Goal: Check status: Check status

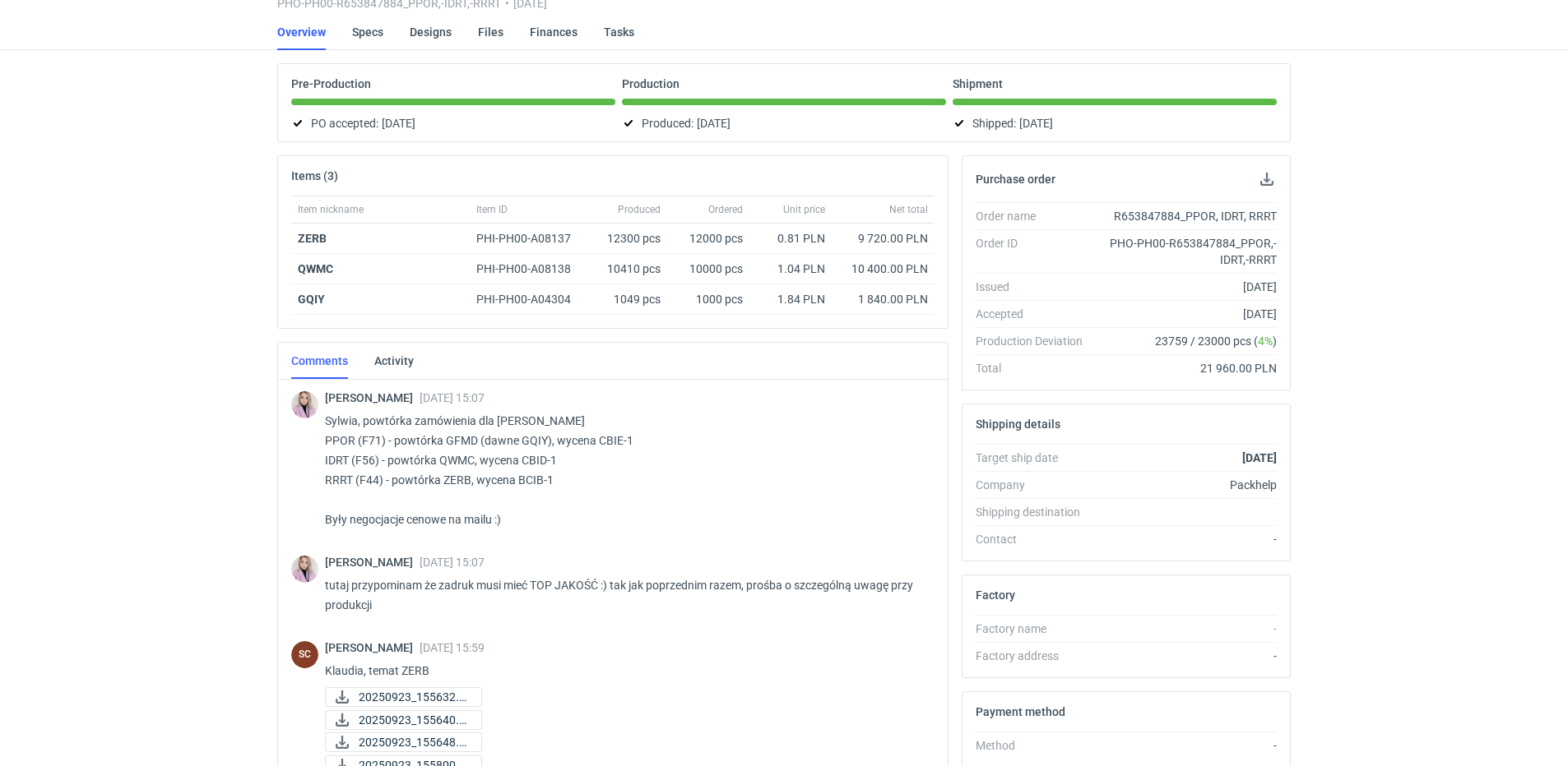
scroll to position [370, 0]
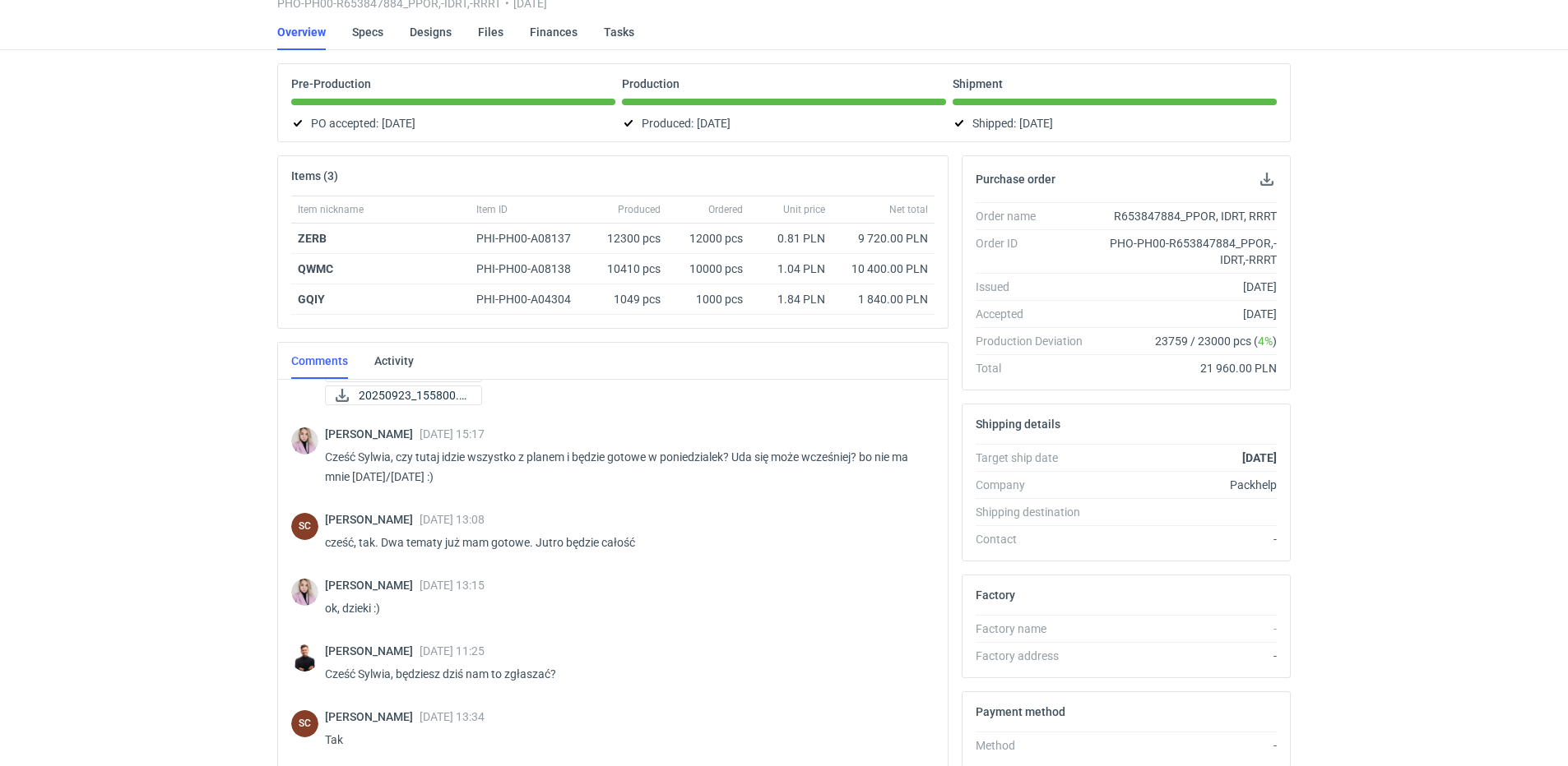
click at [94, 439] on div "RFQs Specs Designs Items Orders Customers Tools Analytics 42 21 99+ SC [PERSON_…" at bounding box center [784, 288] width 1568 height 766
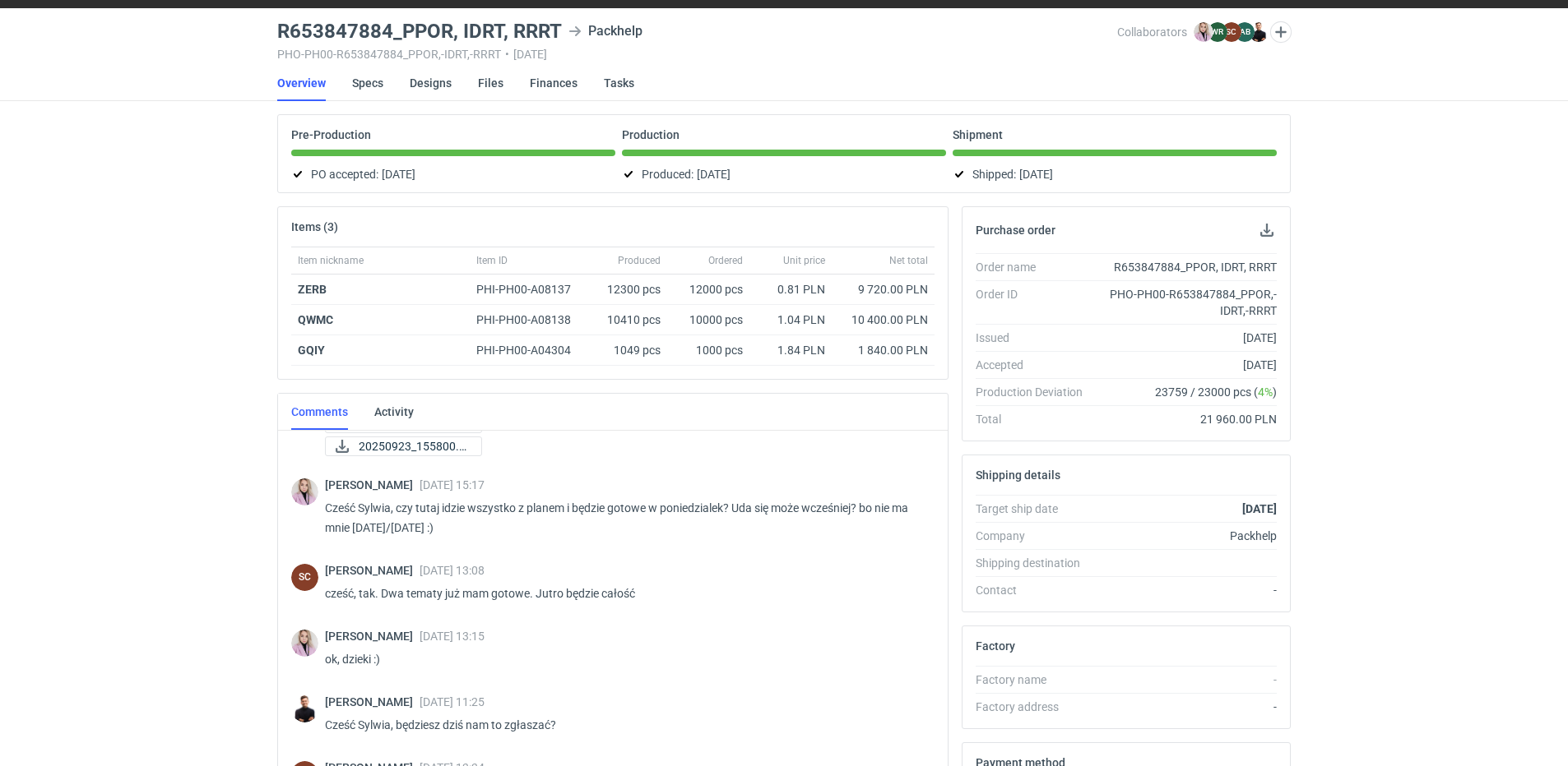
scroll to position [0, 0]
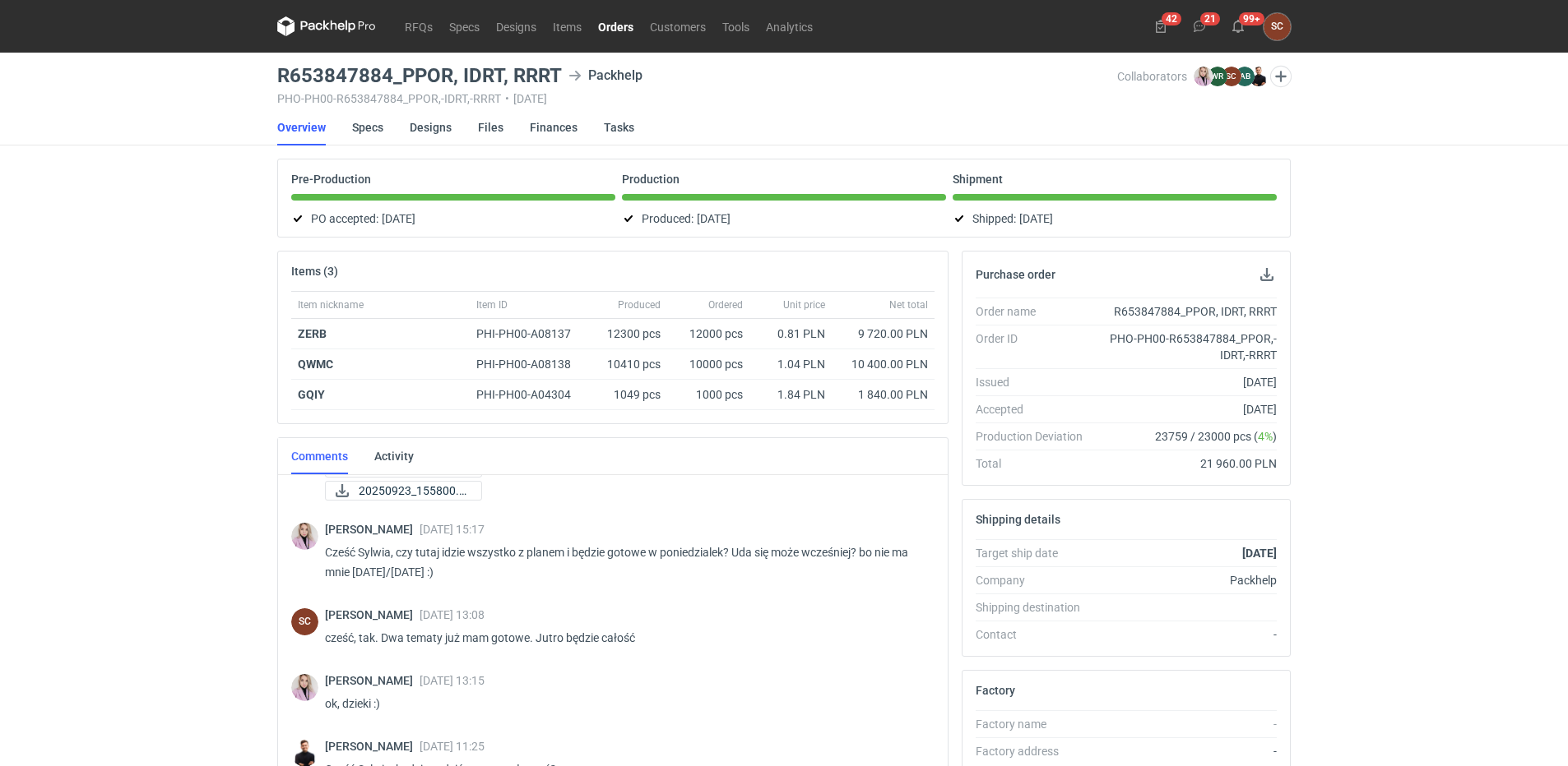
click at [624, 25] on link "Orders" at bounding box center [615, 26] width 52 height 20
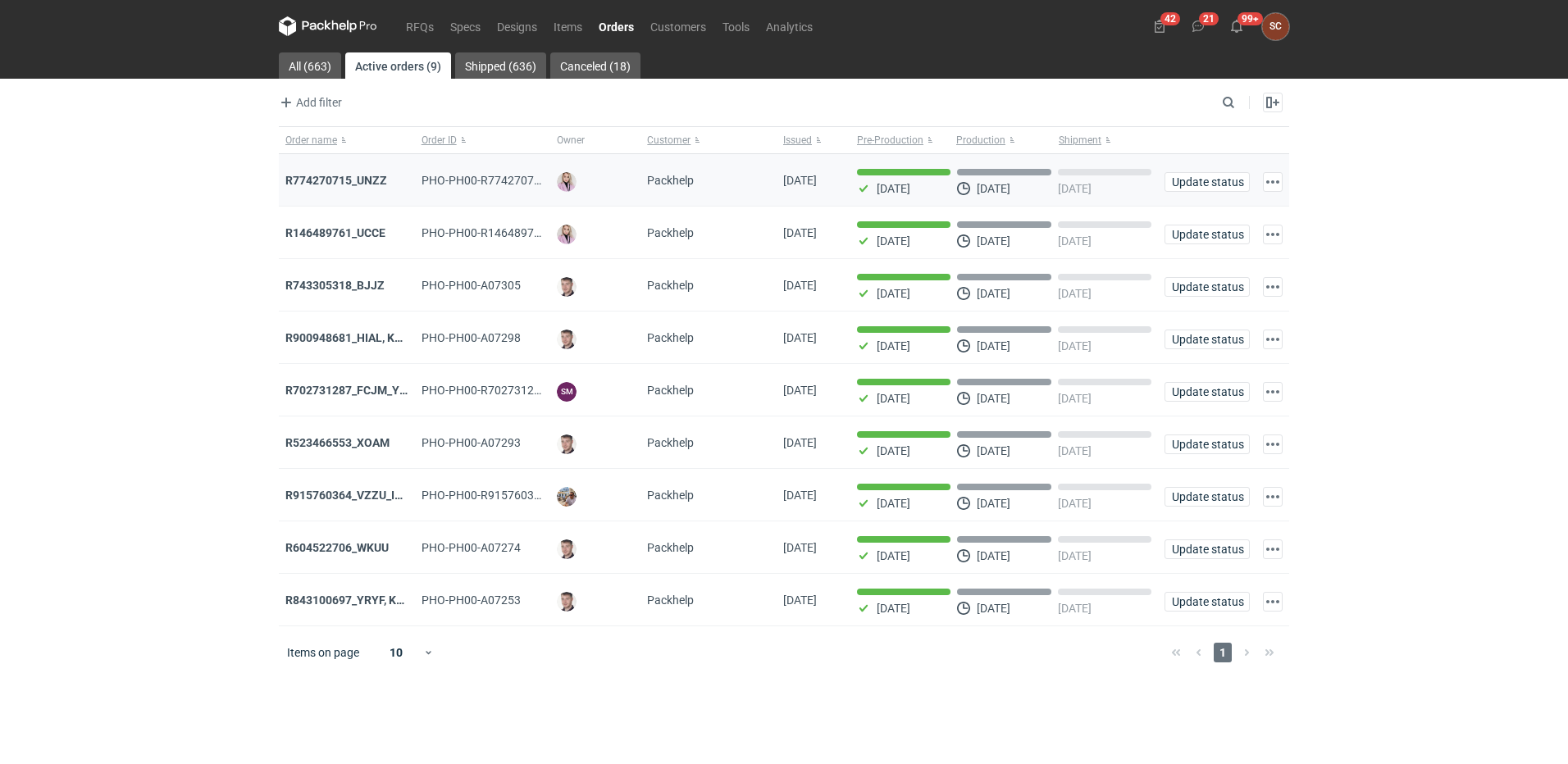
click at [358, 172] on div "R774270715_UNZZ" at bounding box center [346, 180] width 123 height 17
click at [350, 181] on strong "R774270715_UNZZ" at bounding box center [336, 180] width 102 height 13
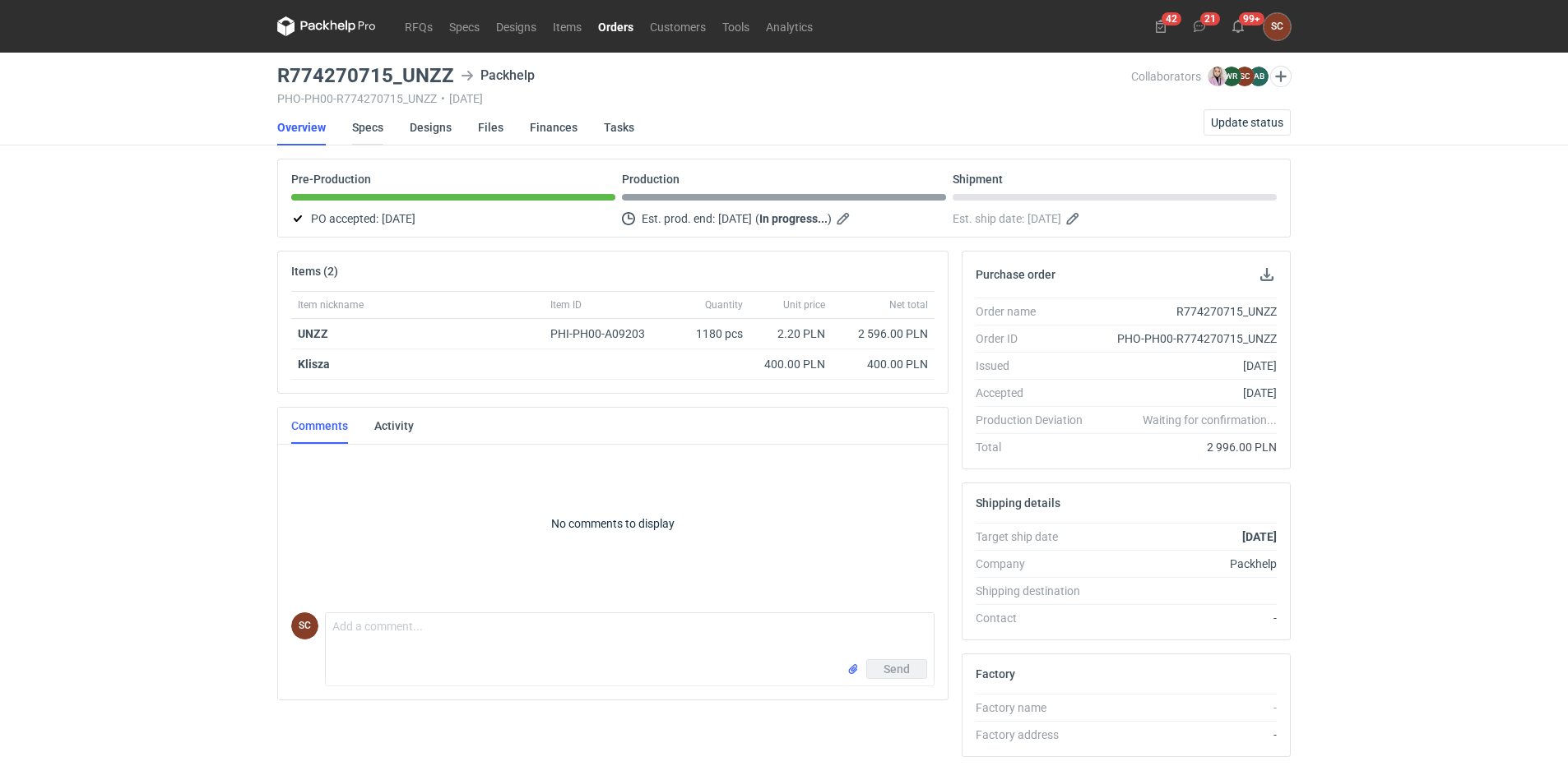
click at [358, 128] on link "Specs" at bounding box center [368, 127] width 32 height 36
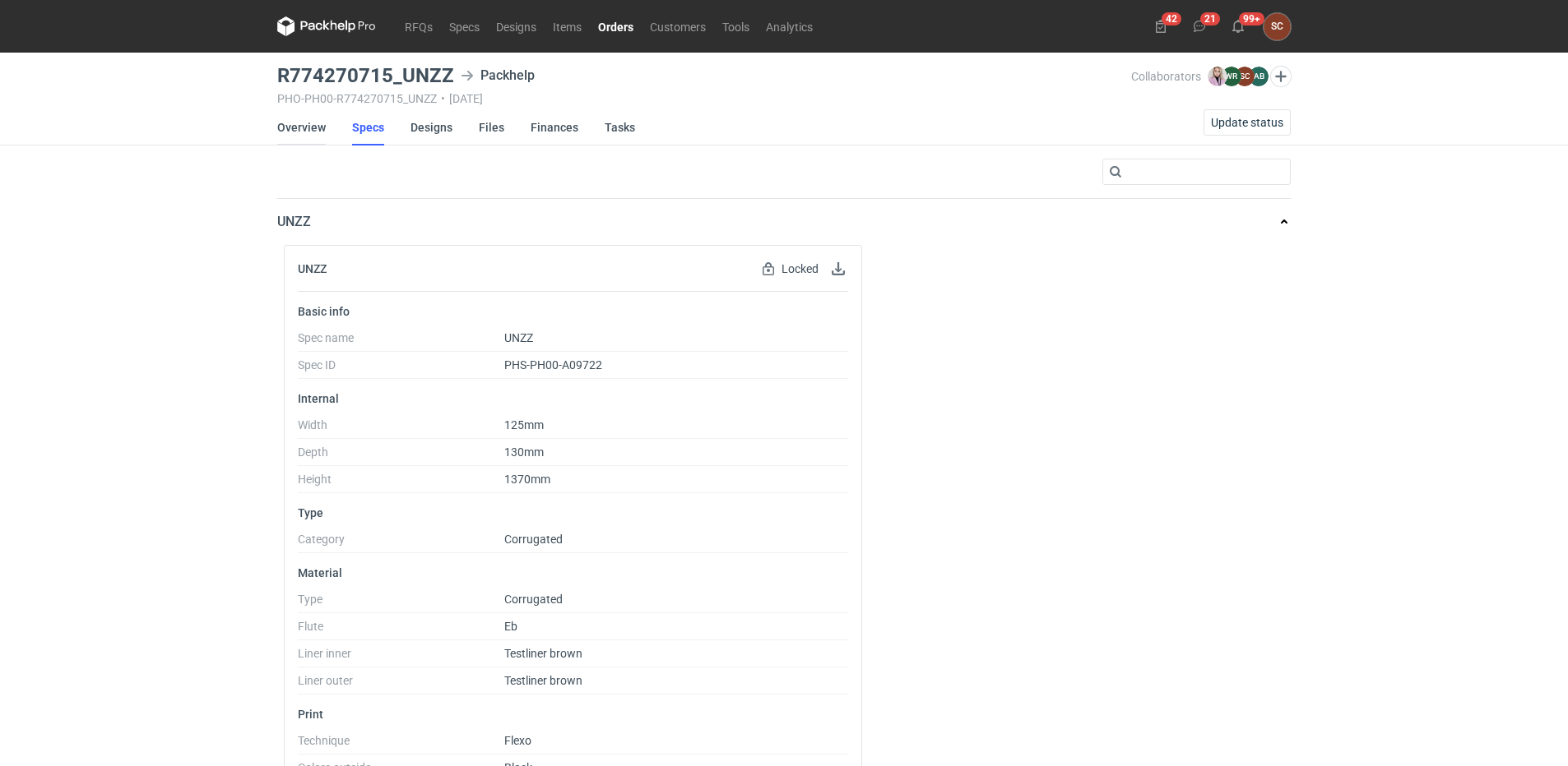
click at [310, 129] on link "Overview" at bounding box center [301, 127] width 48 height 36
